Goal: Task Accomplishment & Management: Use online tool/utility

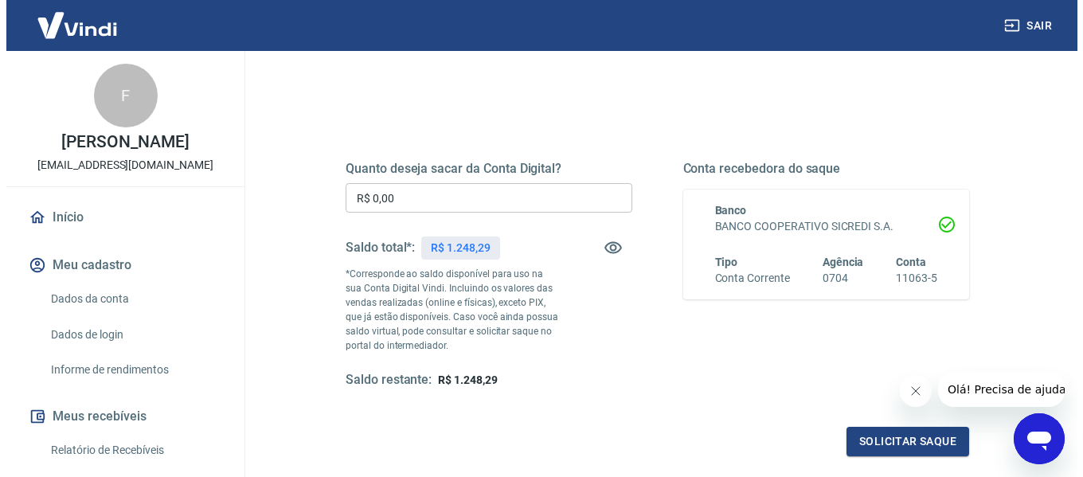
scroll to position [239, 0]
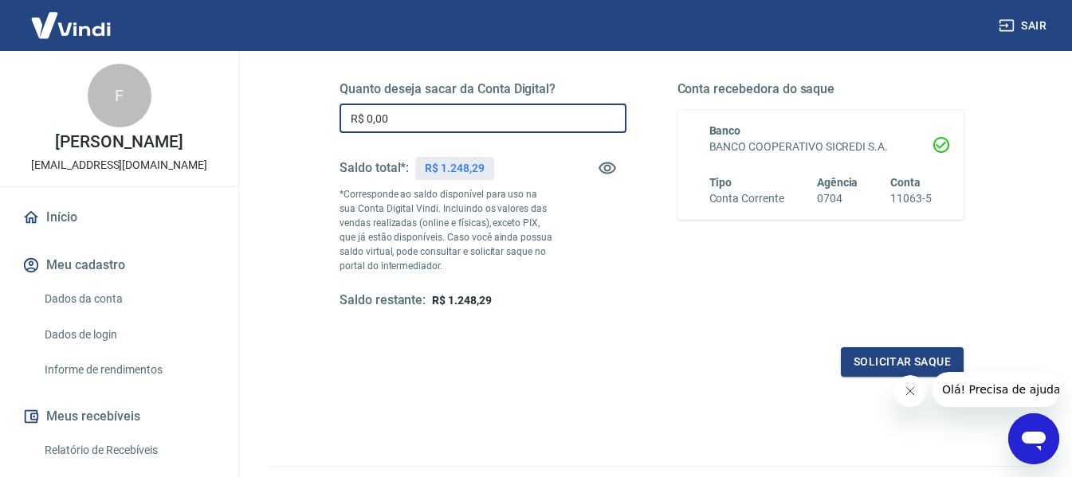
click at [454, 121] on input "R$ 0,00" at bounding box center [482, 118] width 287 height 29
type input "R$ 1.000,00"
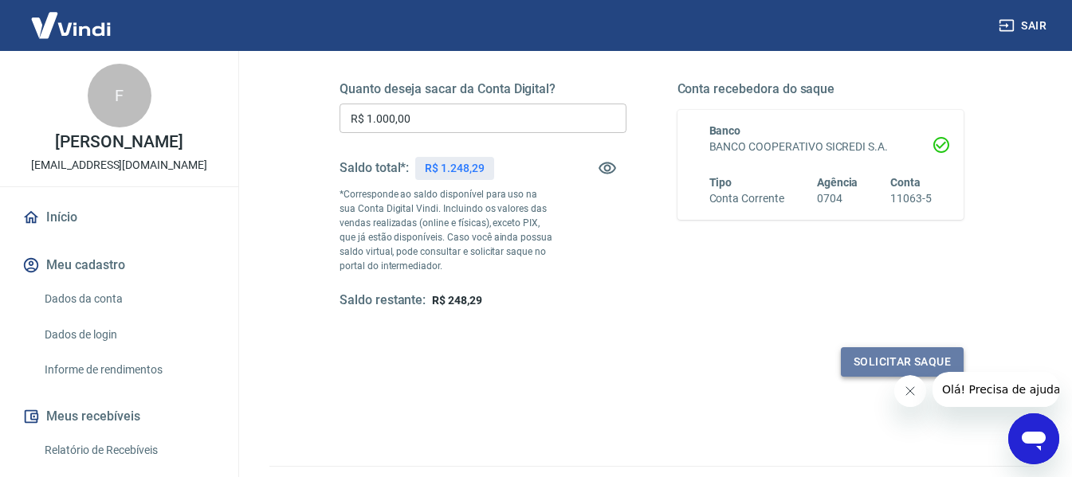
click at [848, 356] on button "Solicitar saque" at bounding box center [901, 361] width 123 height 29
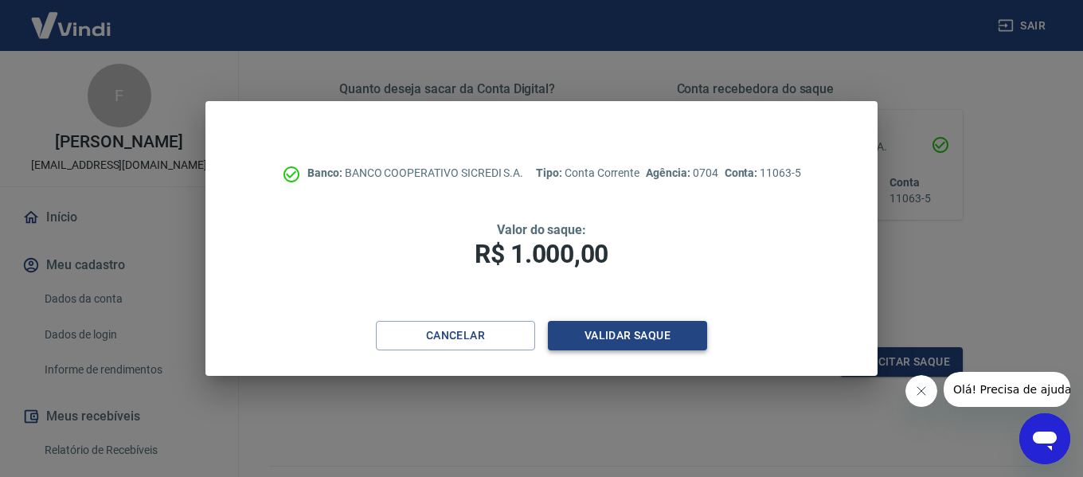
click at [640, 331] on button "Validar saque" at bounding box center [627, 335] width 159 height 29
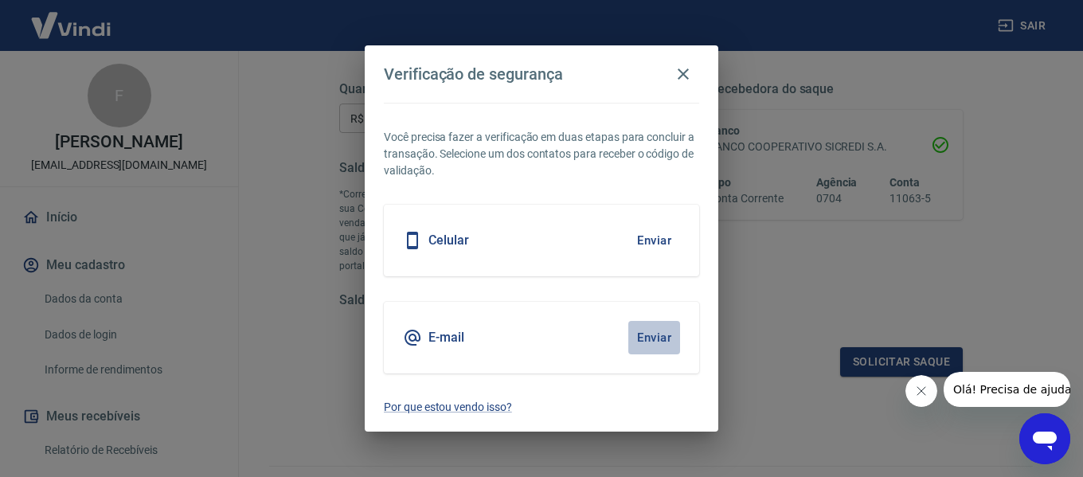
click at [640, 331] on button "Enviar" at bounding box center [655, 337] width 52 height 33
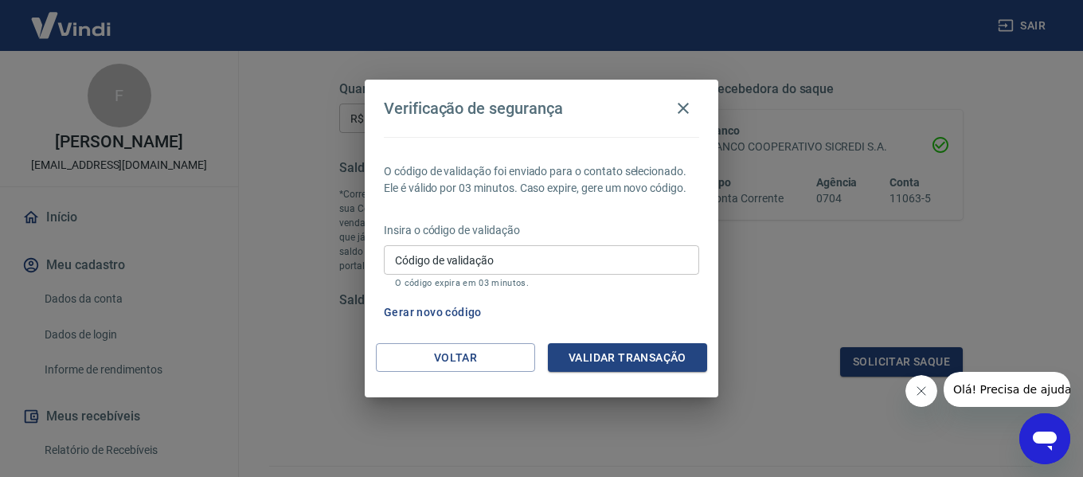
click at [480, 263] on input "Código de validação" at bounding box center [541, 259] width 315 height 29
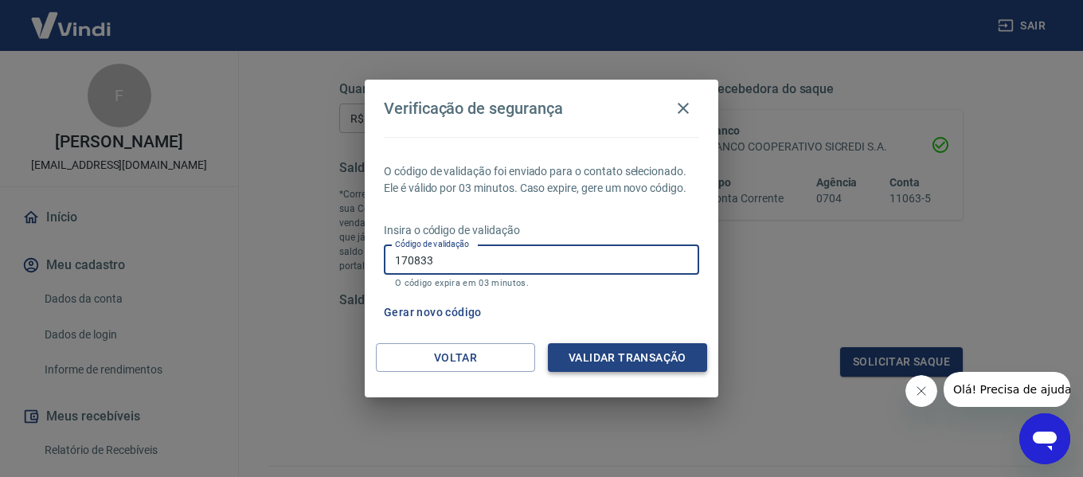
type input "170833"
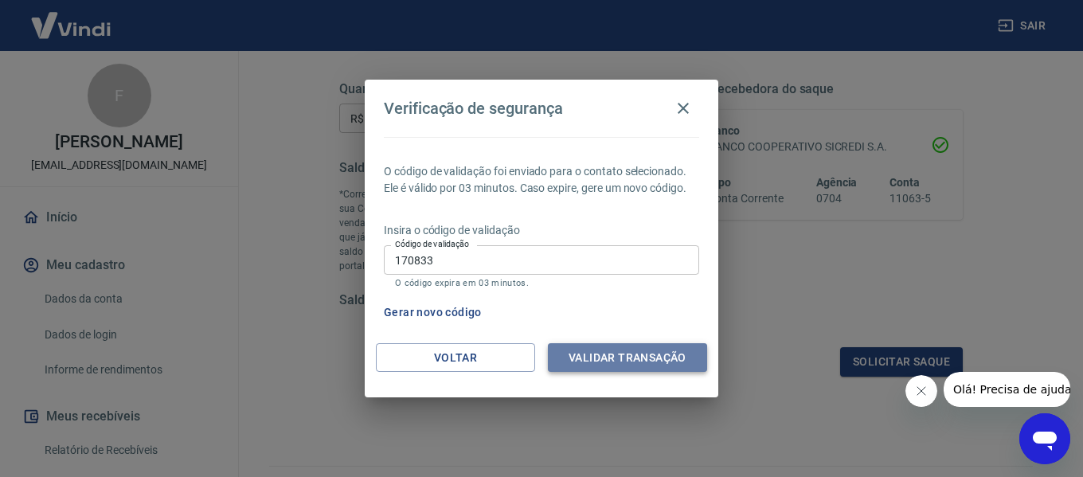
click at [601, 355] on button "Validar transação" at bounding box center [627, 357] width 159 height 29
